Goal: Task Accomplishment & Management: Use online tool/utility

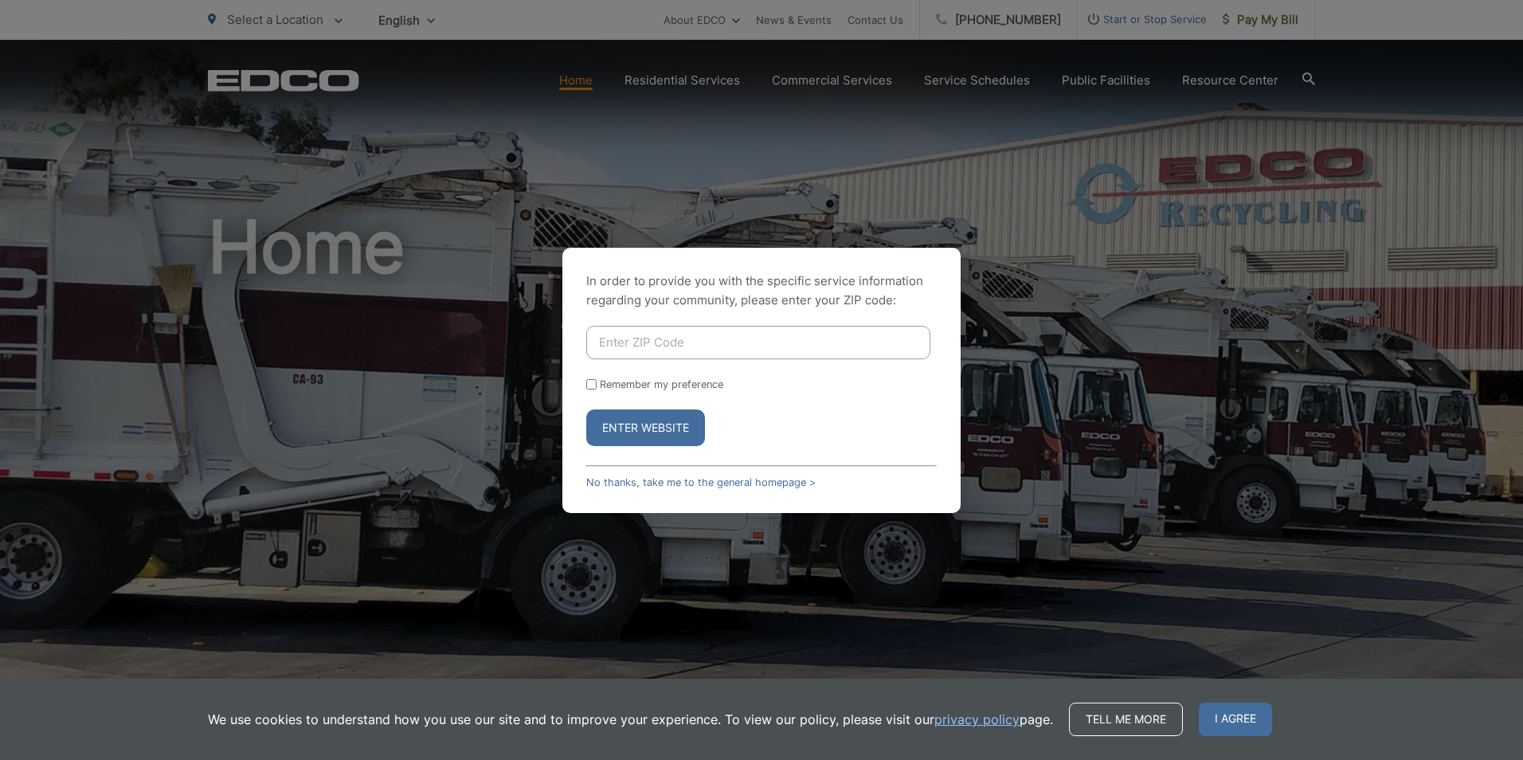
click at [1266, 15] on div "In order to provide you with the specific service information regarding your co…" at bounding box center [761, 380] width 1523 height 760
click at [1265, 22] on div "In order to provide you with the specific service information regarding your co…" at bounding box center [761, 380] width 1523 height 760
drag, startPoint x: 680, startPoint y: 344, endPoint x: 678, endPoint y: 308, distance: 35.9
click at [680, 344] on input "Enter ZIP Code" at bounding box center [758, 342] width 344 height 33
type input "92154"
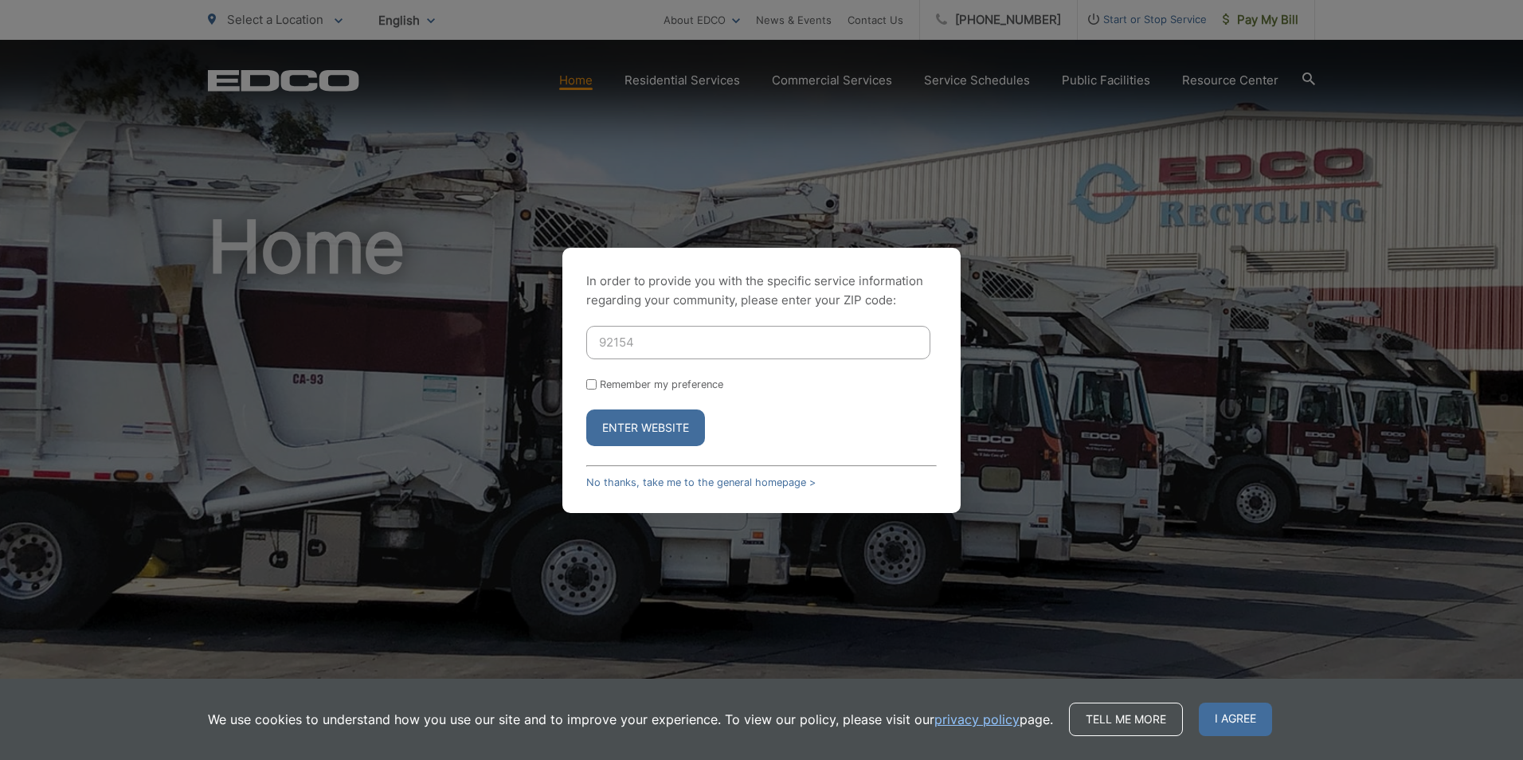
click at [586, 409] on button "Enter Website" at bounding box center [645, 427] width 119 height 37
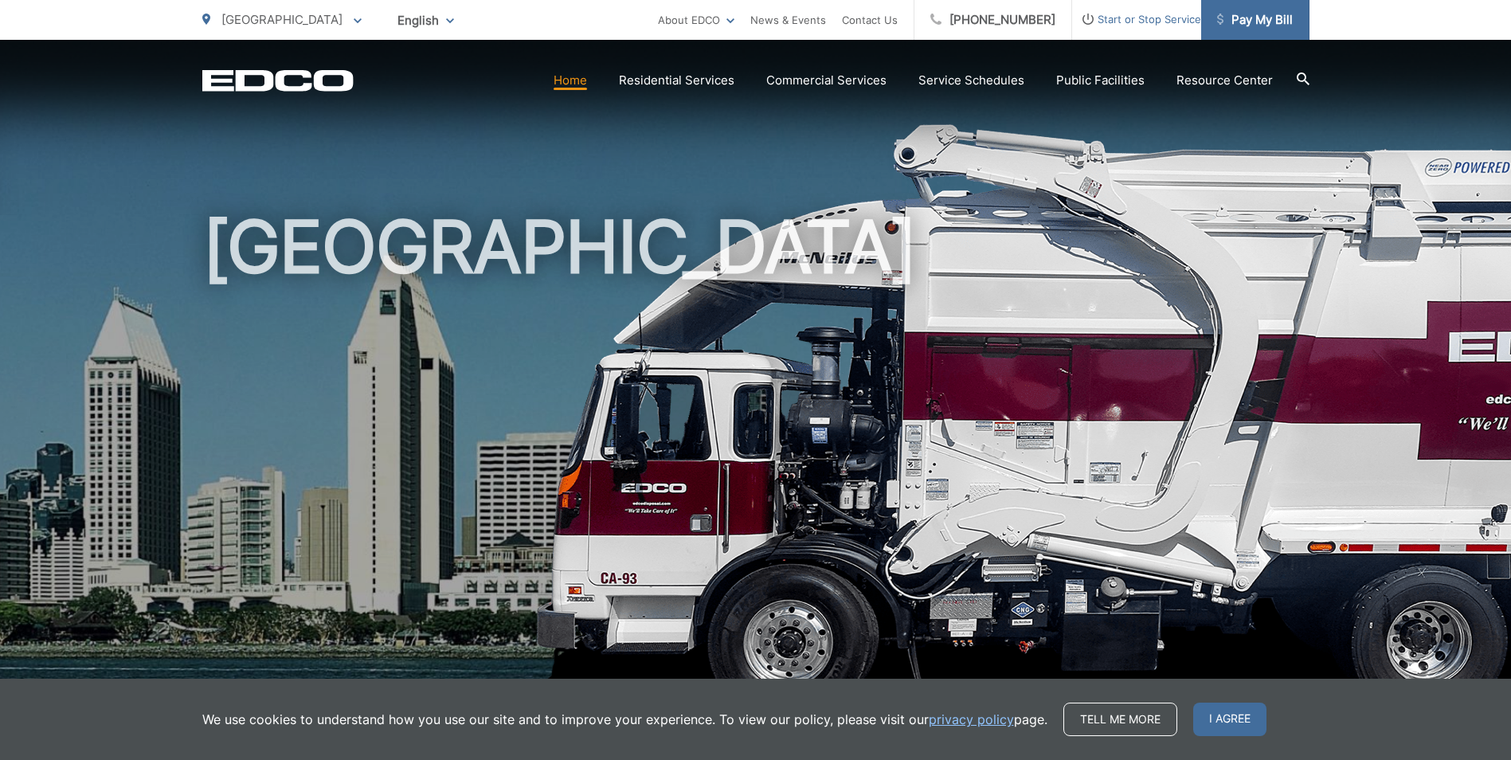
click at [1262, 32] on link "Pay My Bill" at bounding box center [1255, 20] width 108 height 40
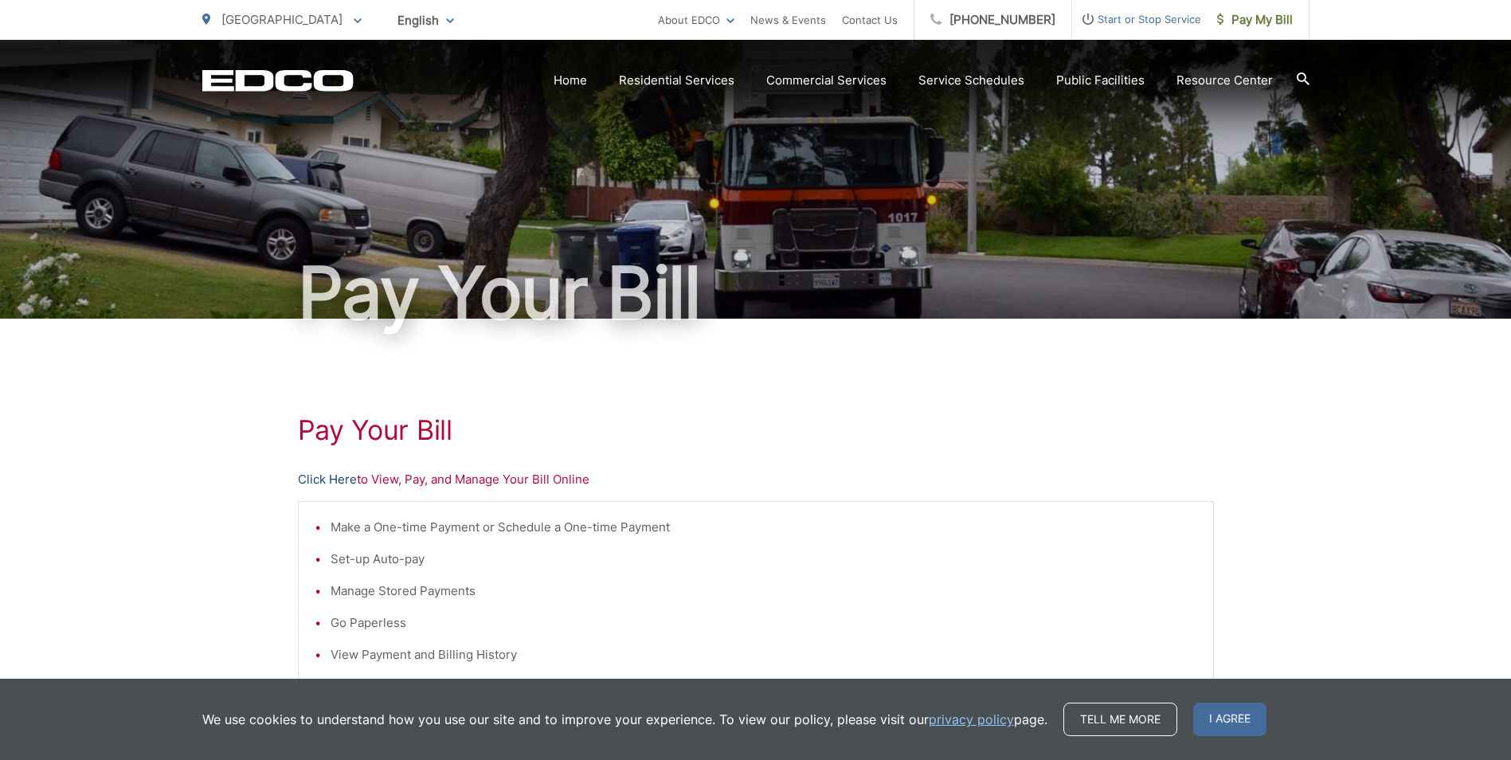
click at [328, 483] on link "Click Here" at bounding box center [327, 479] width 59 height 19
